Goal: Transaction & Acquisition: Purchase product/service

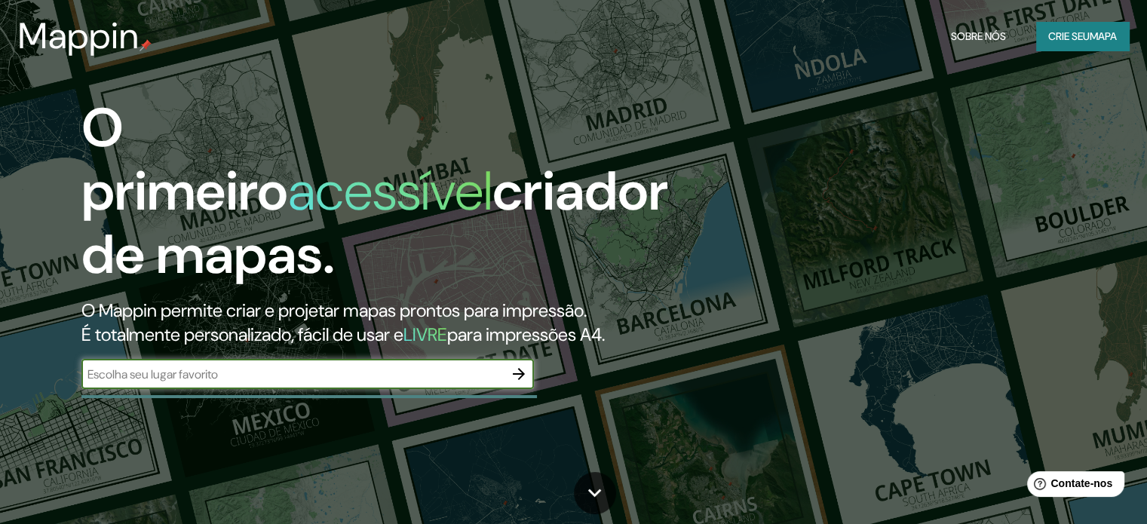
click at [365, 367] on input "text" at bounding box center [292, 374] width 422 height 17
click at [262, 377] on input "av [PERSON_NAME]" at bounding box center [292, 374] width 422 height 17
type input "av [PERSON_NAME]"
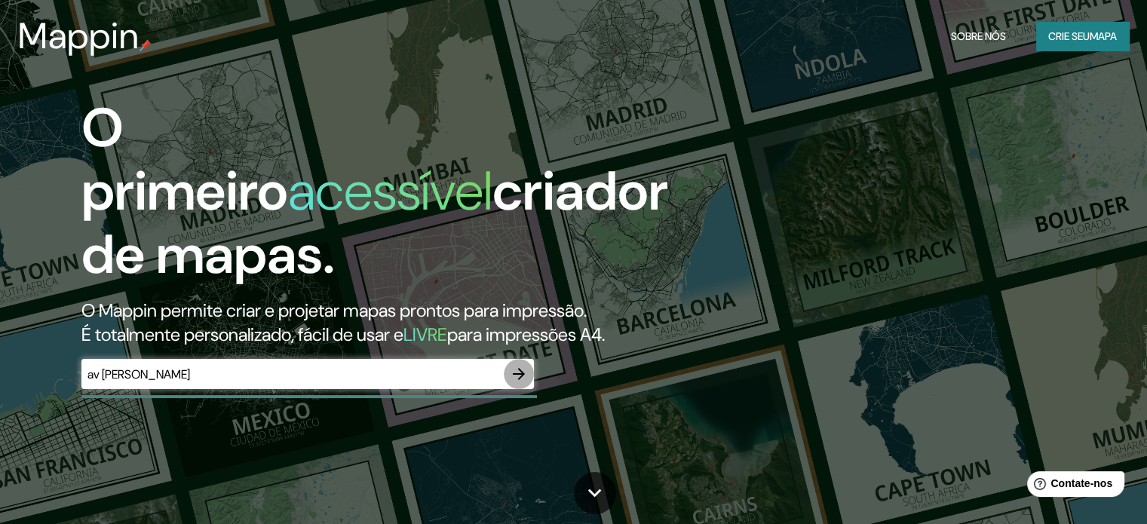
click at [525, 371] on icon "button" at bounding box center [519, 374] width 18 height 18
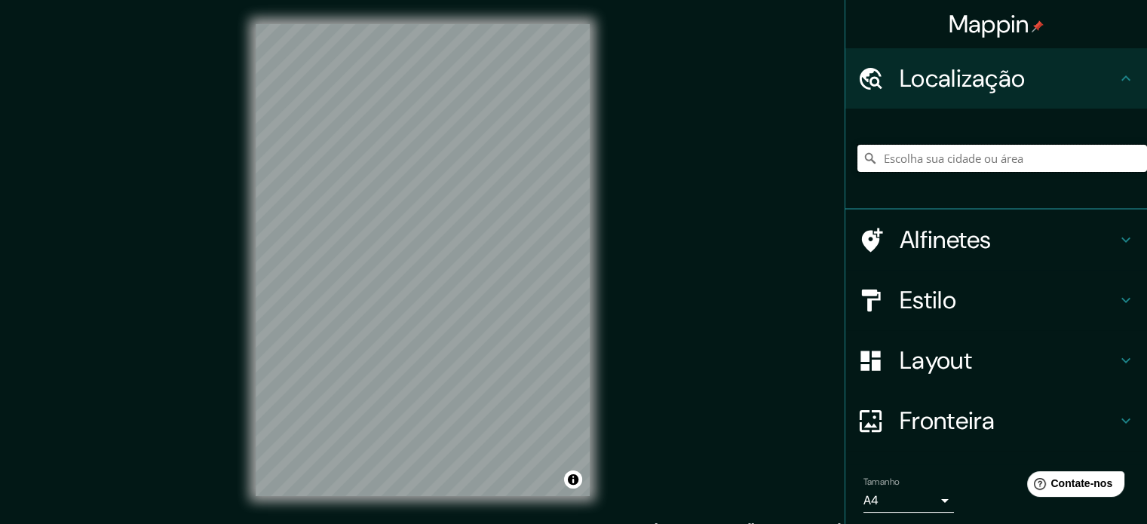
click at [937, 156] on input "Escolha sua cidade ou área" at bounding box center [1002, 158] width 290 height 27
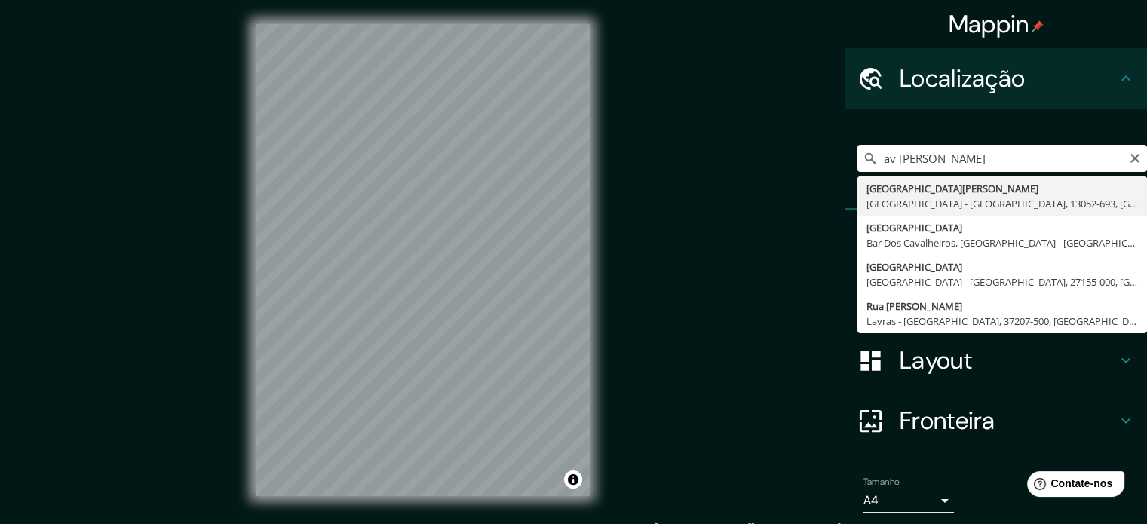
type input "[GEOGRAPHIC_DATA][PERSON_NAME], [GEOGRAPHIC_DATA] - [GEOGRAPHIC_DATA], 13052-69…"
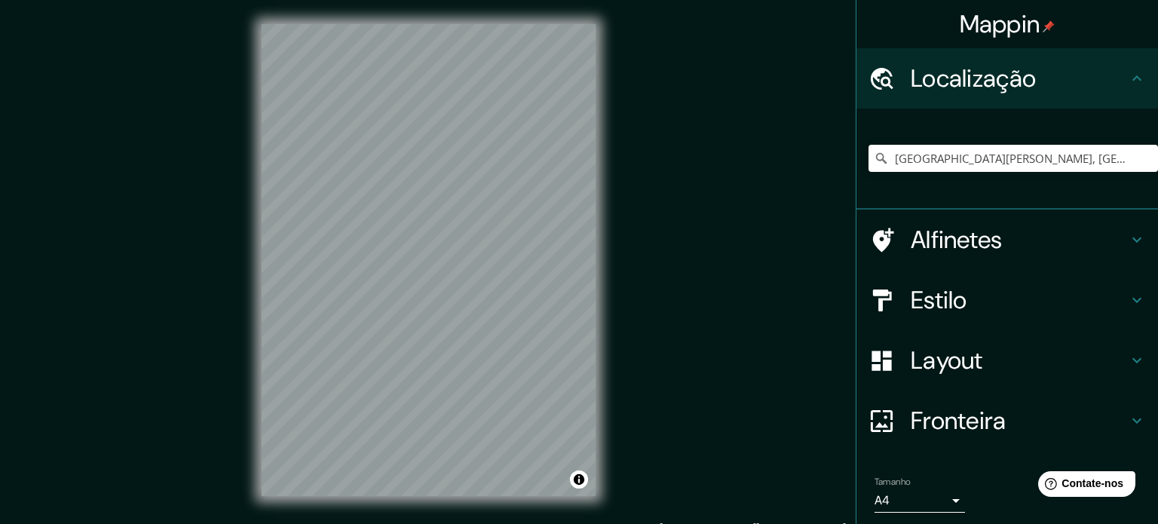
click at [932, 499] on body "Mappin Localização [GEOGRAPHIC_DATA][PERSON_NAME], [GEOGRAPHIC_DATA] - [GEOGRAP…" at bounding box center [579, 262] width 1158 height 524
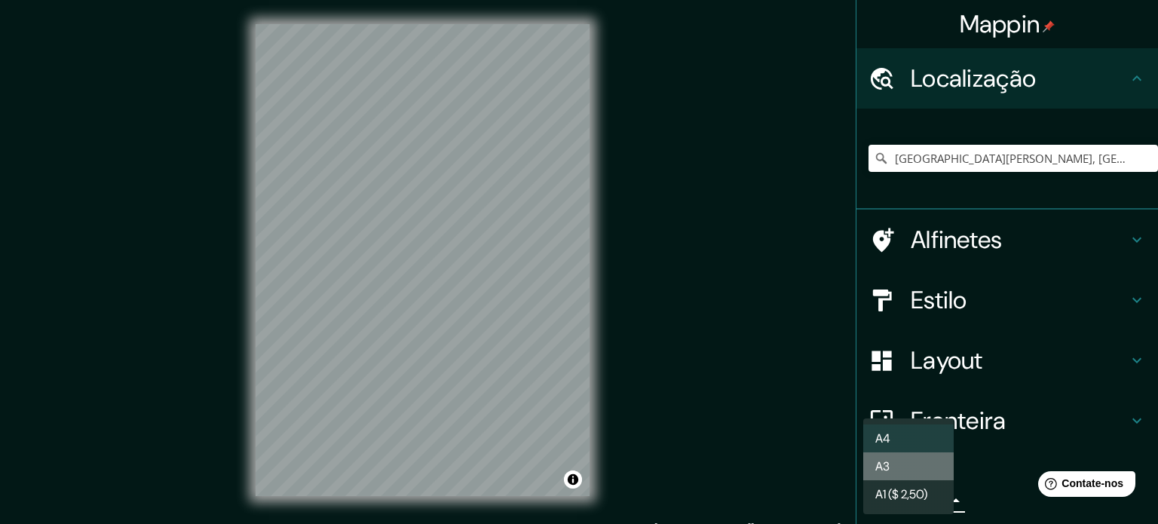
click at [921, 474] on li "A3" at bounding box center [908, 466] width 90 height 28
type input "a4"
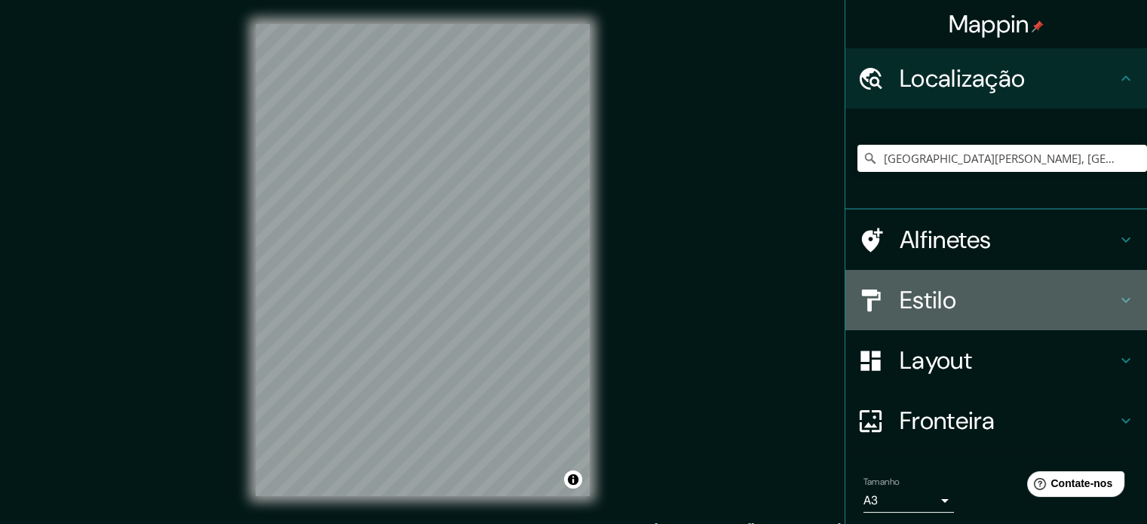
click at [902, 304] on font "Estilo" at bounding box center [928, 300] width 57 height 32
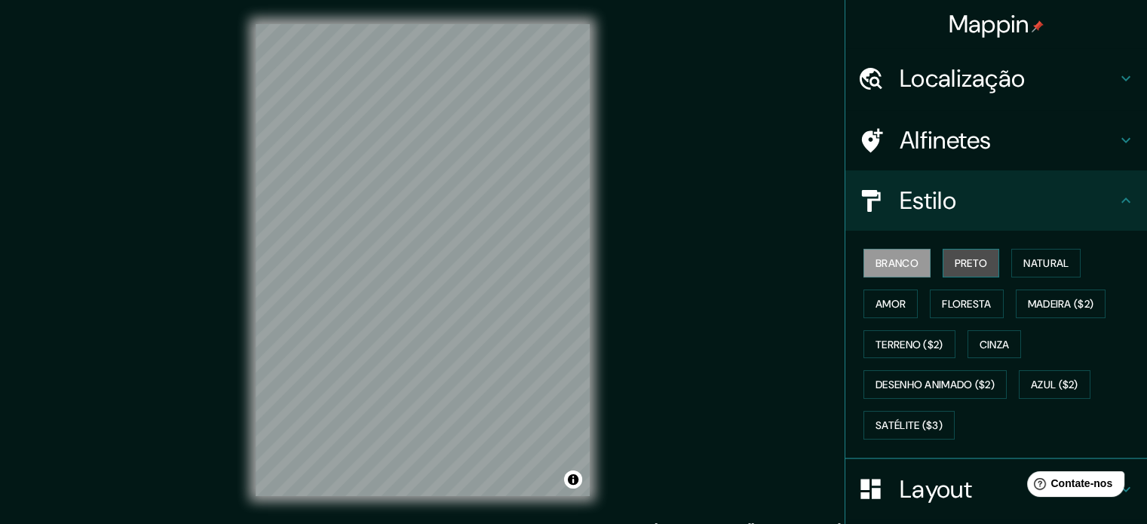
click at [955, 265] on font "Preto" at bounding box center [971, 263] width 33 height 14
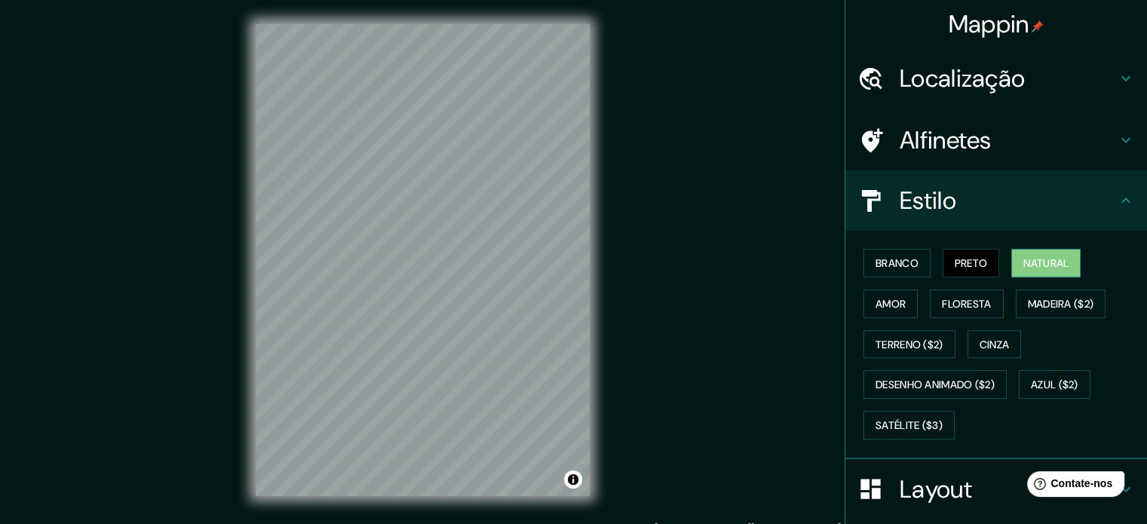
click at [1028, 265] on font "Natural" at bounding box center [1045, 263] width 45 height 14
click at [878, 307] on font "Amor" at bounding box center [890, 304] width 30 height 14
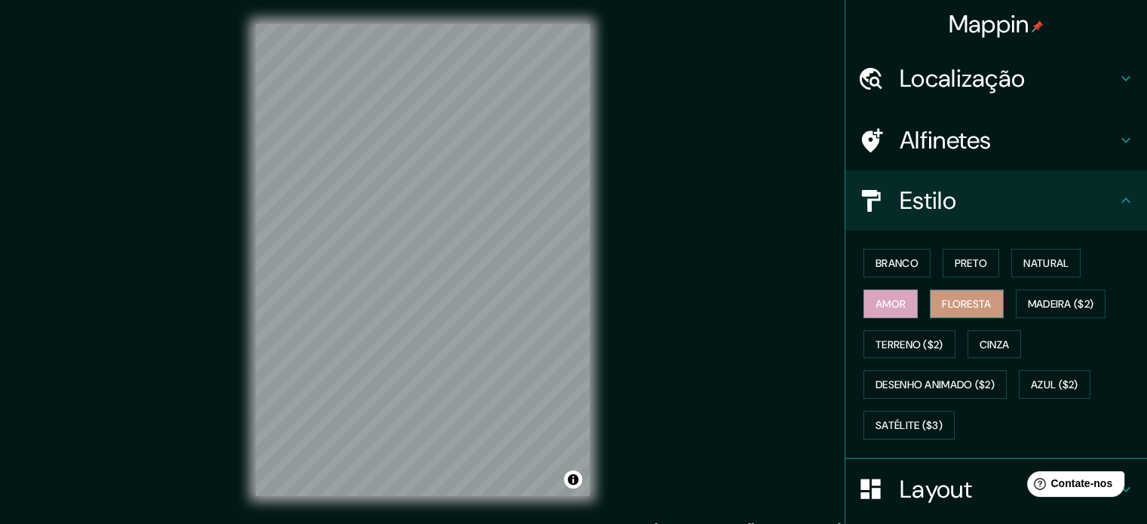
click at [964, 299] on font "Floresta" at bounding box center [966, 304] width 49 height 14
click at [1069, 303] on font "Madeira ($2)" at bounding box center [1061, 304] width 66 height 14
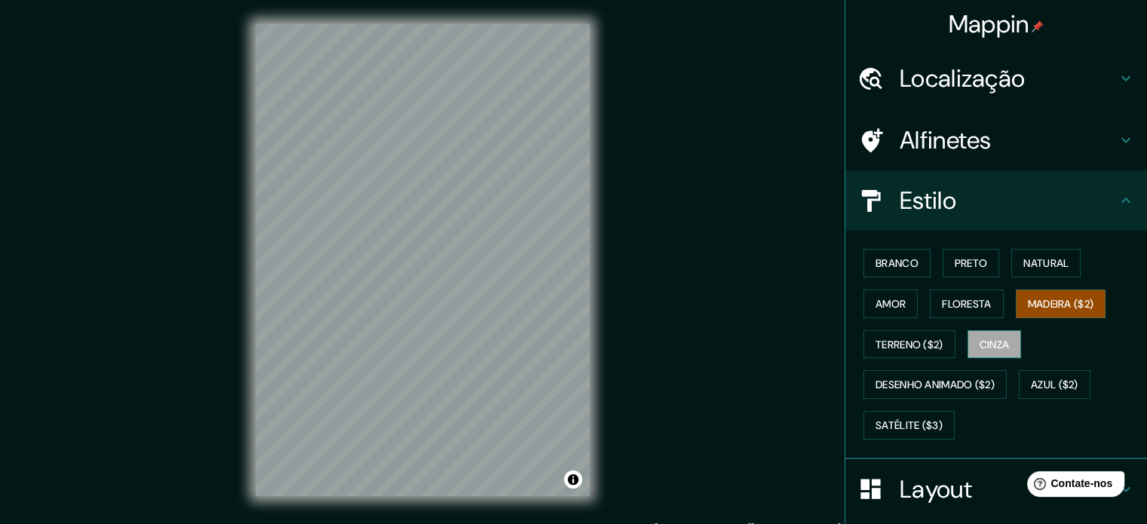
click at [987, 346] on font "Cinza" at bounding box center [995, 345] width 30 height 14
click at [1056, 311] on font "Madeira ($2)" at bounding box center [1061, 304] width 66 height 20
click at [896, 256] on font "Branco" at bounding box center [896, 263] width 43 height 14
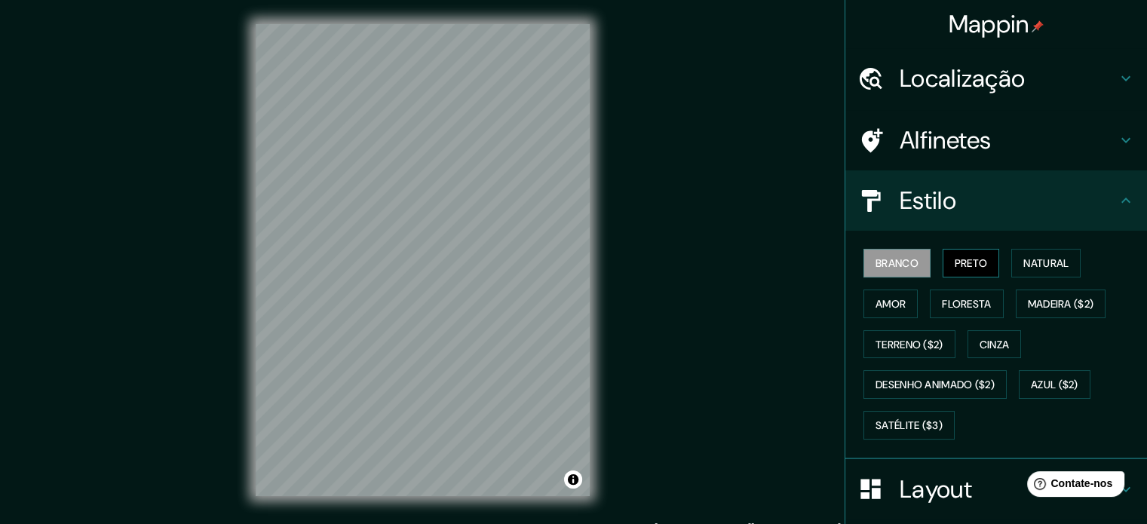
click at [958, 264] on font "Preto" at bounding box center [971, 263] width 33 height 14
click at [904, 267] on font "Branco" at bounding box center [896, 263] width 43 height 14
click at [1110, 210] on div "Estilo" at bounding box center [996, 200] width 302 height 60
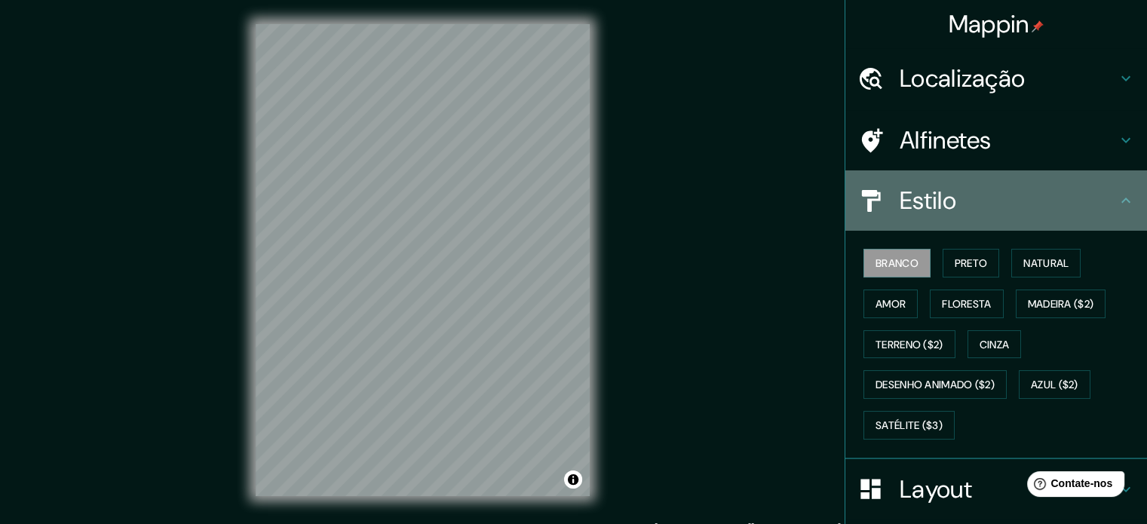
click at [1117, 201] on icon at bounding box center [1126, 201] width 18 height 18
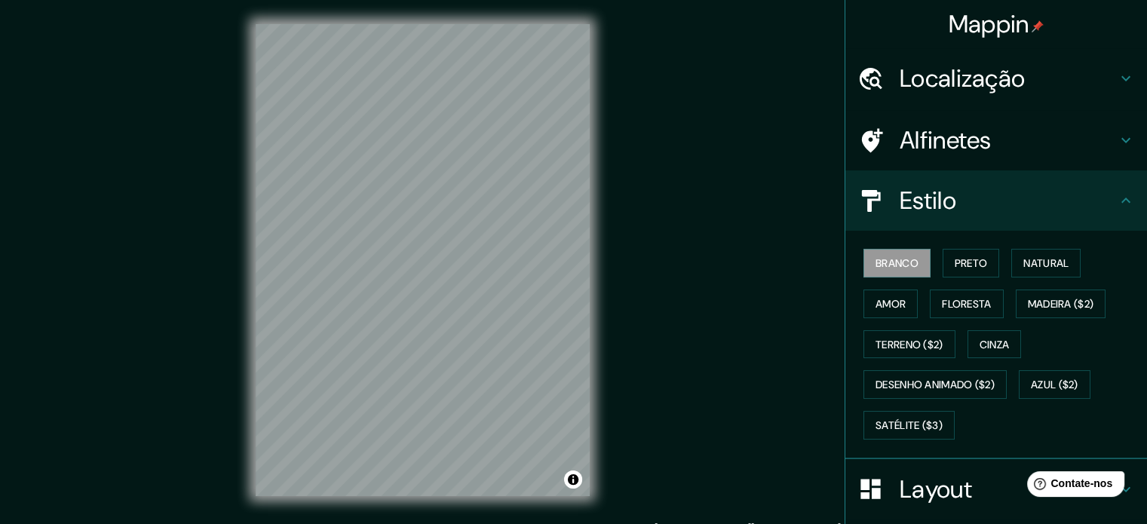
click at [911, 207] on font "Estilo" at bounding box center [928, 201] width 57 height 32
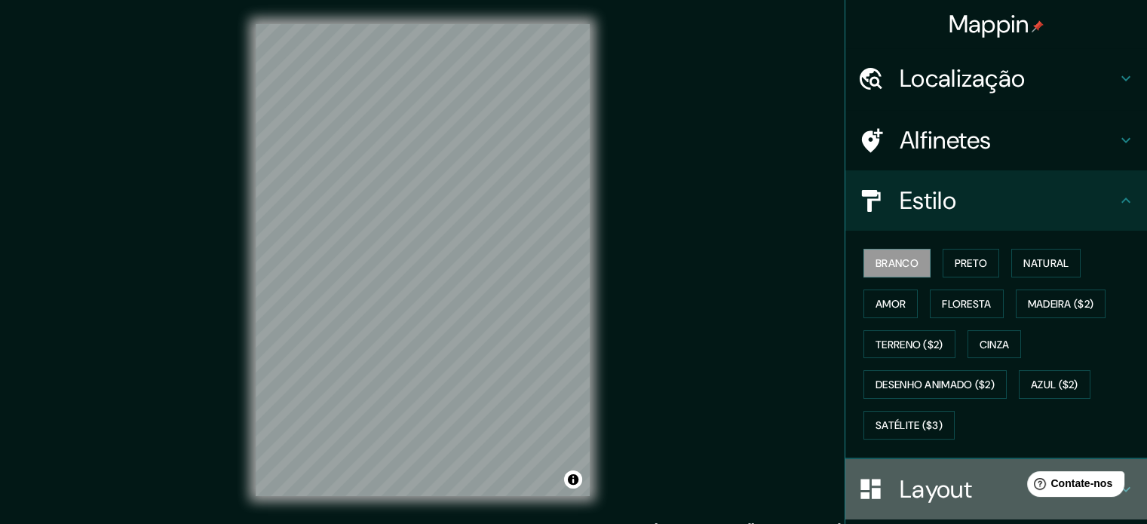
click at [869, 485] on icon at bounding box center [870, 489] width 26 height 26
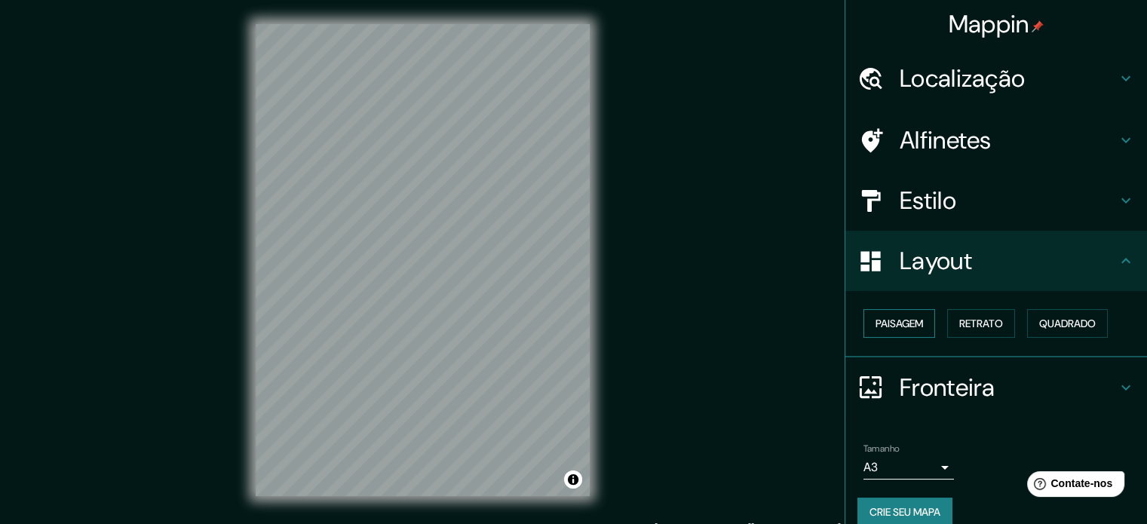
click at [908, 324] on font "Paisagem" at bounding box center [899, 324] width 48 height 14
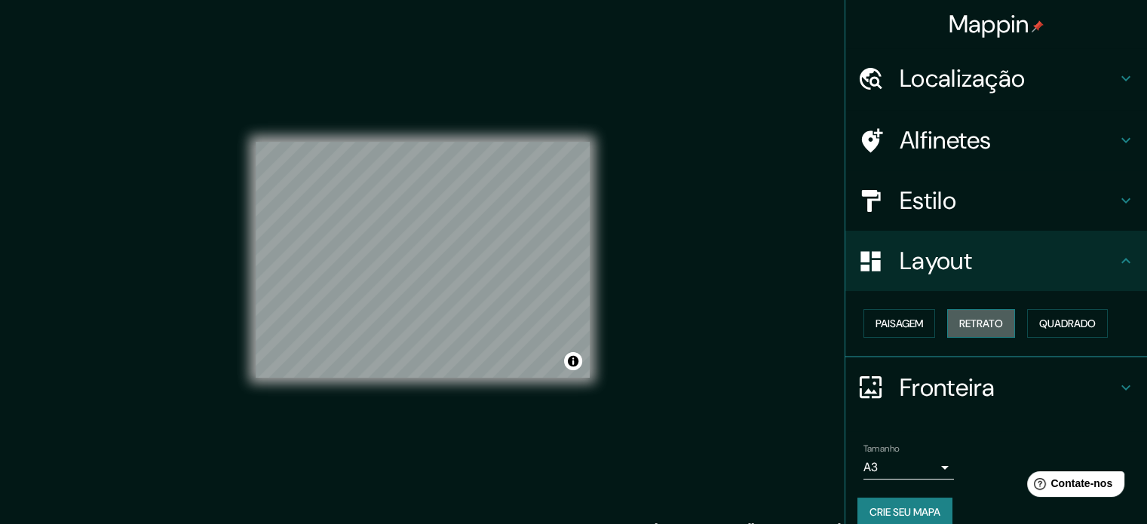
click at [990, 317] on font "Retrato" at bounding box center [981, 324] width 44 height 14
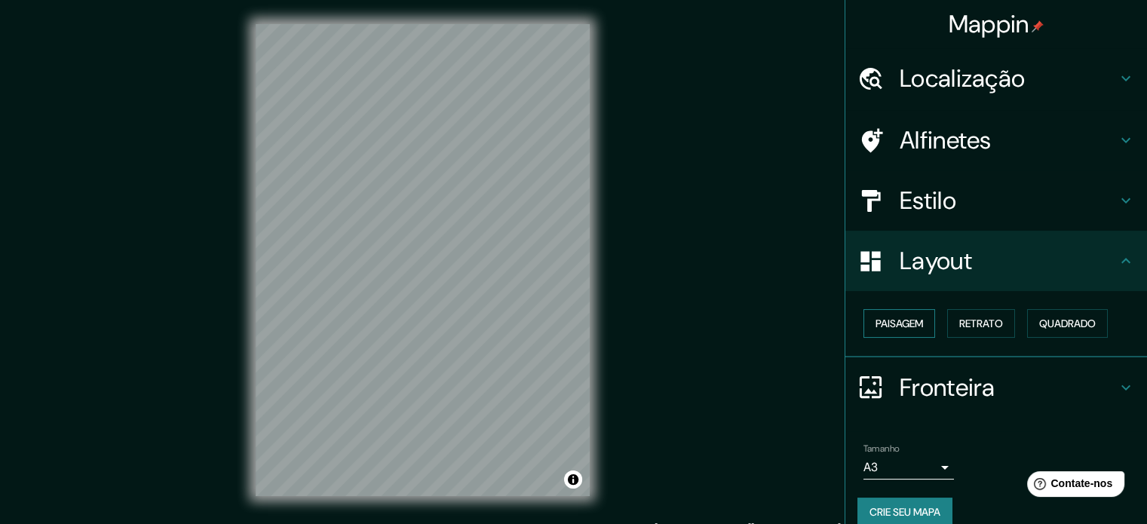
click at [926, 310] on button "Paisagem" at bounding box center [899, 323] width 72 height 29
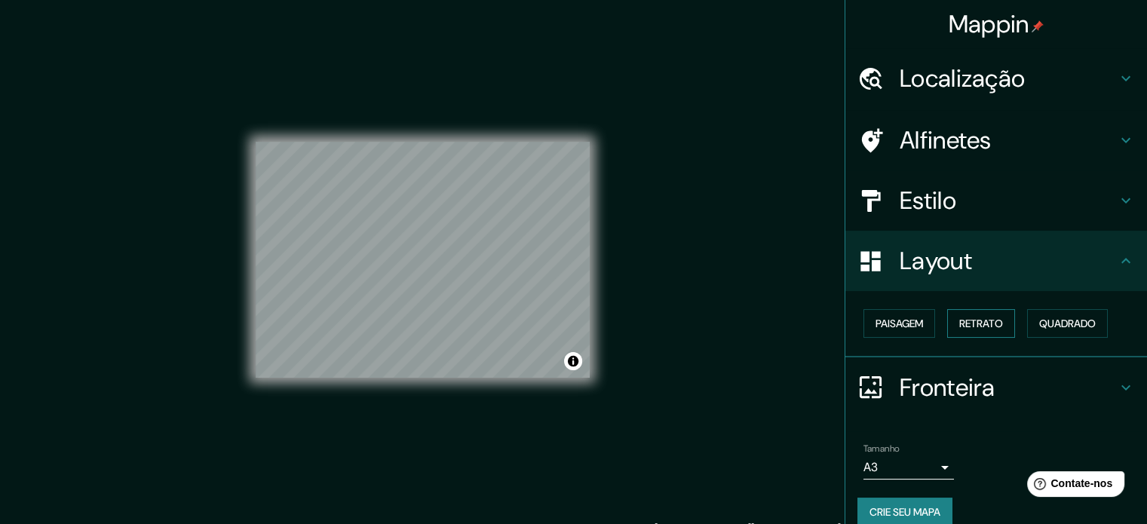
drag, startPoint x: 986, startPoint y: 327, endPoint x: 990, endPoint y: 319, distance: 9.4
click at [986, 325] on font "Retrato" at bounding box center [981, 324] width 44 height 14
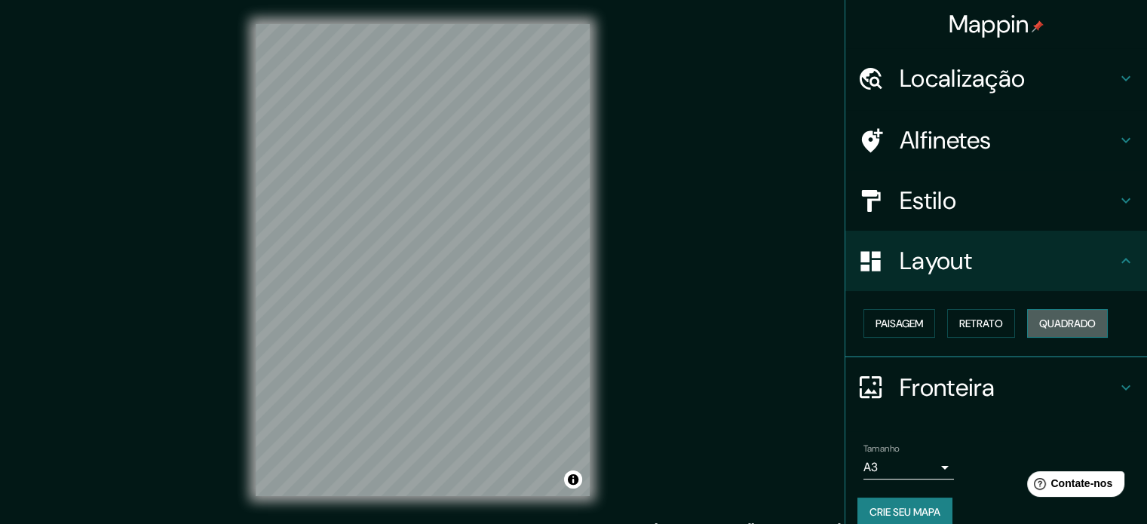
click at [1075, 317] on font "Quadrado" at bounding box center [1067, 324] width 57 height 14
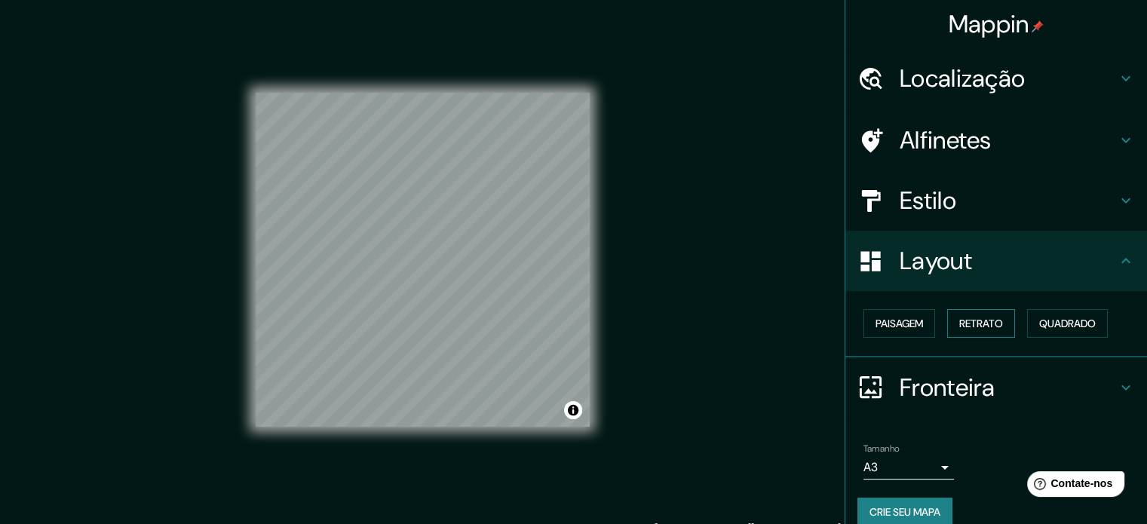
click at [1001, 316] on button "Retrato" at bounding box center [981, 323] width 68 height 29
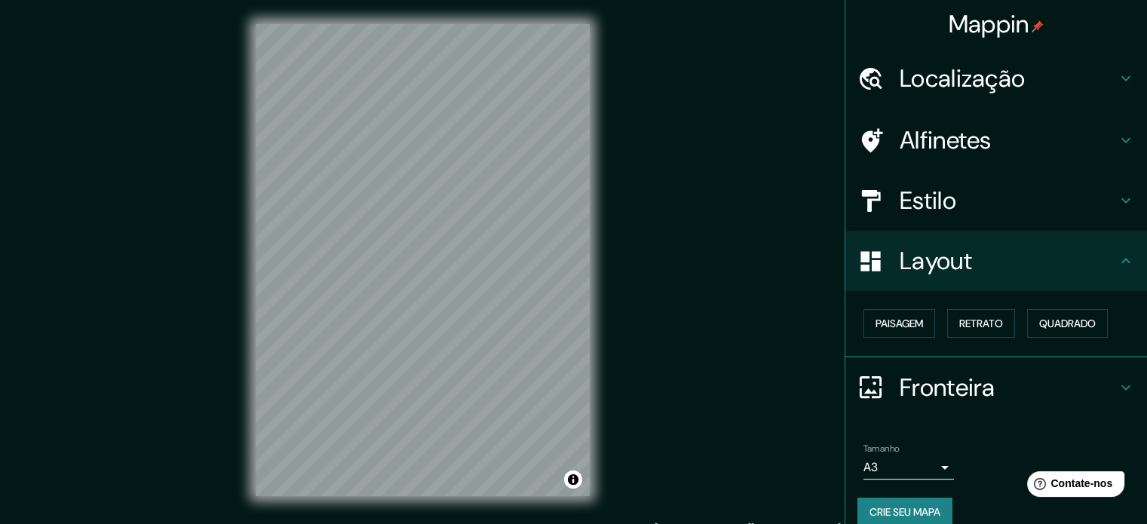
click at [1121, 265] on icon at bounding box center [1126, 261] width 18 height 18
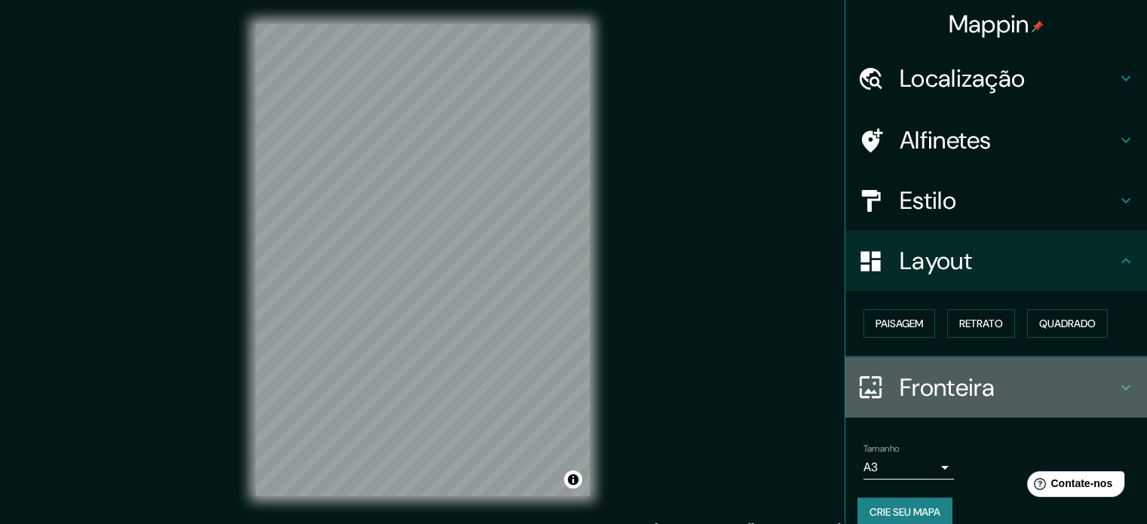
click at [1057, 395] on h4 "Fronteira" at bounding box center [1008, 388] width 217 height 30
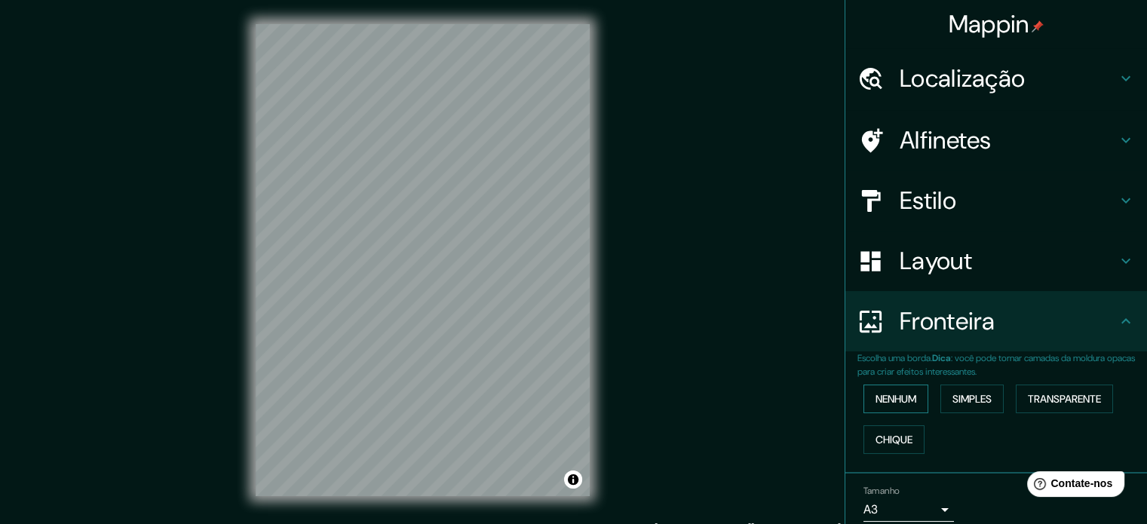
click at [892, 395] on font "Nenhum" at bounding box center [895, 399] width 41 height 14
click at [977, 395] on font "Simples" at bounding box center [971, 399] width 39 height 14
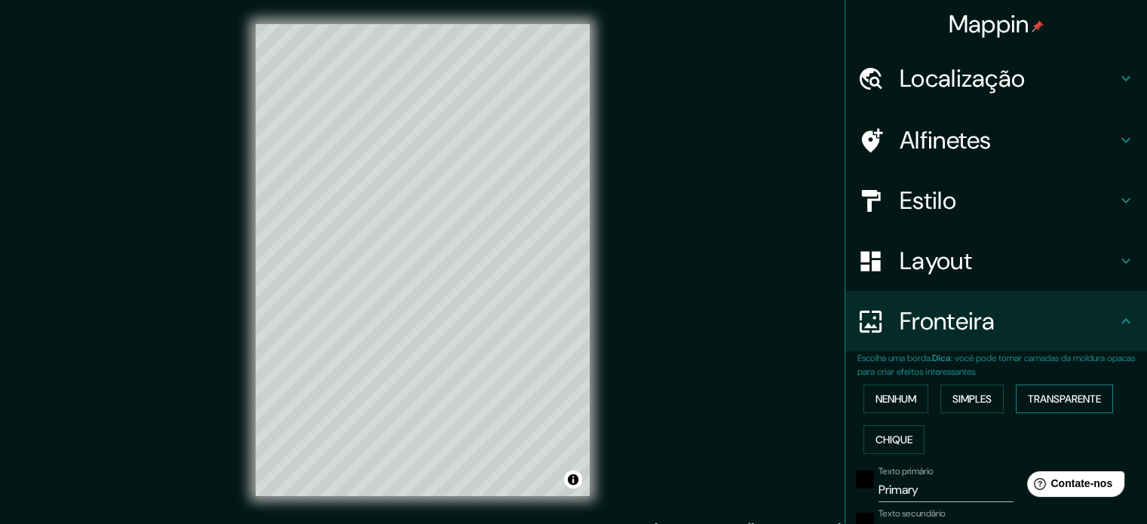
click at [1052, 397] on font "Transparente" at bounding box center [1064, 399] width 73 height 14
click at [895, 436] on font "Chique" at bounding box center [893, 440] width 37 height 14
click at [891, 392] on font "Nenhum" at bounding box center [895, 399] width 41 height 14
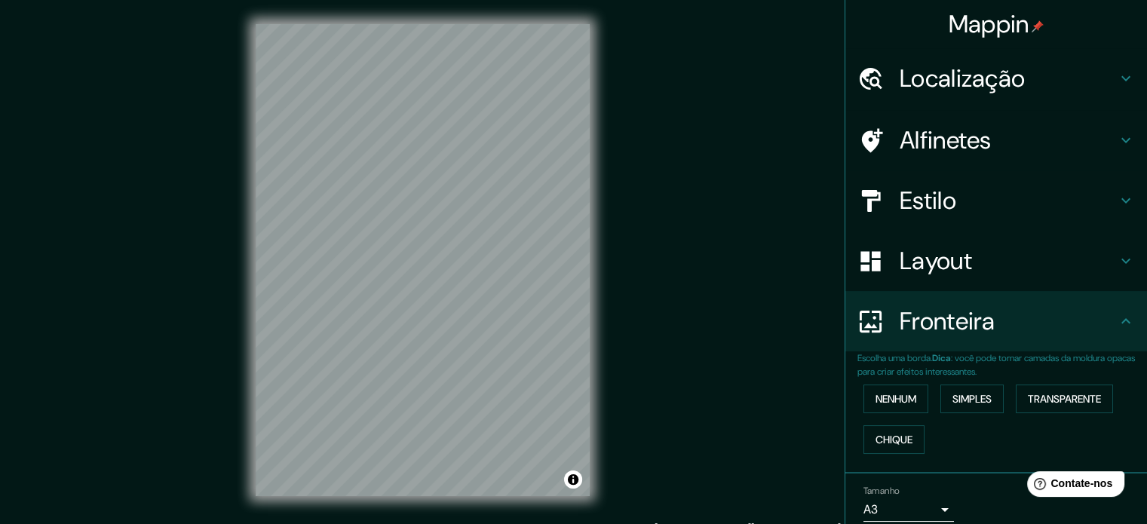
click at [1117, 77] on icon at bounding box center [1126, 78] width 18 height 18
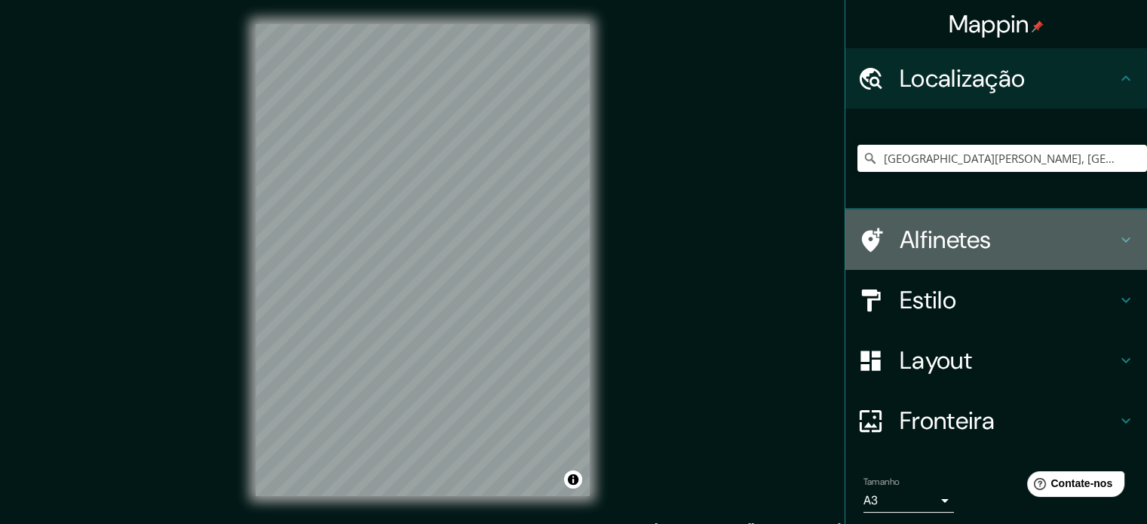
click at [959, 242] on font "Alfinetes" at bounding box center [946, 240] width 92 height 32
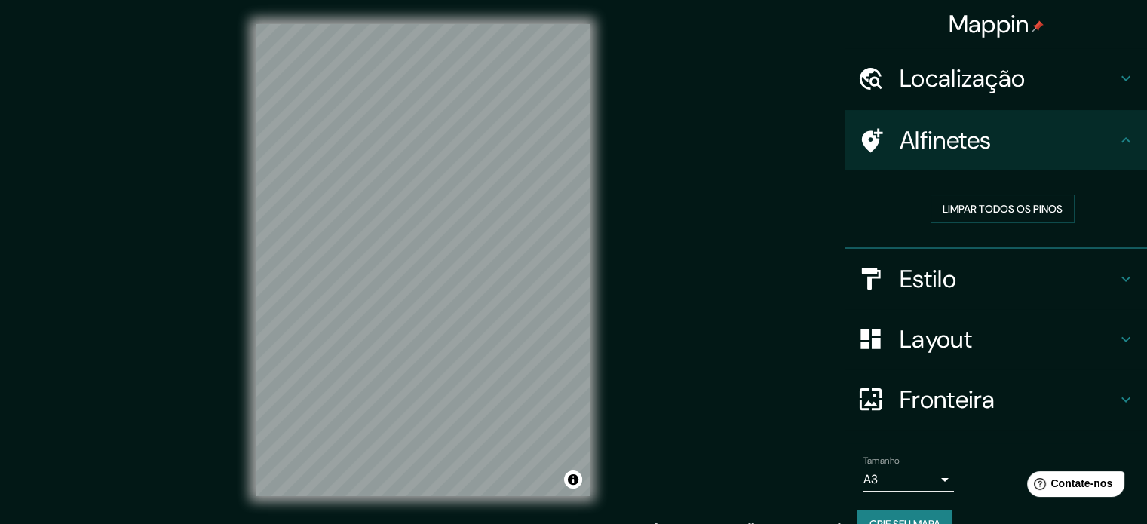
click at [920, 147] on font "Alfinetes" at bounding box center [946, 140] width 92 height 32
click at [992, 213] on font "Limpar todos os pinos" at bounding box center [1003, 209] width 120 height 14
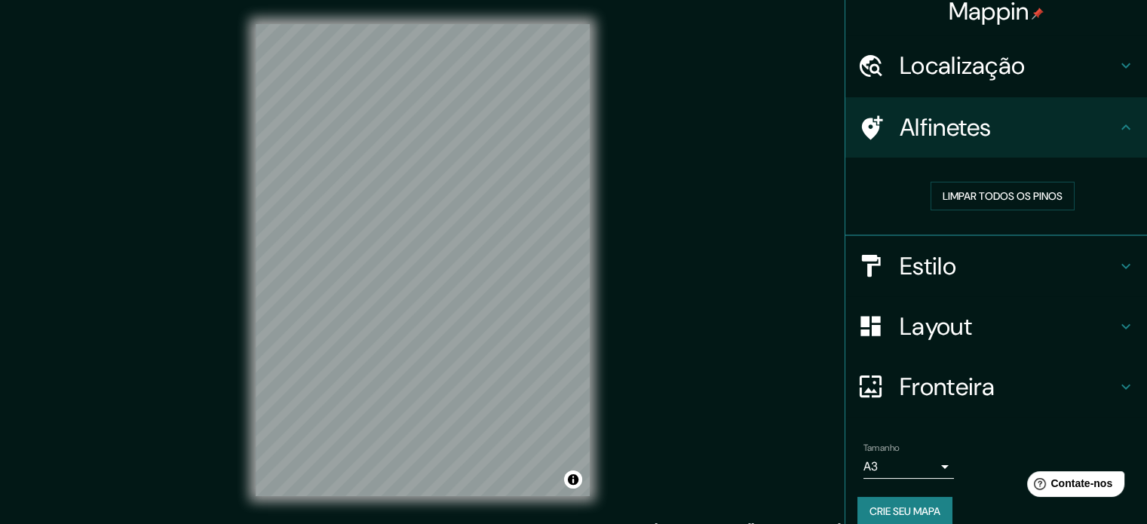
scroll to position [30, 0]
